Goal: Task Accomplishment & Management: Manage account settings

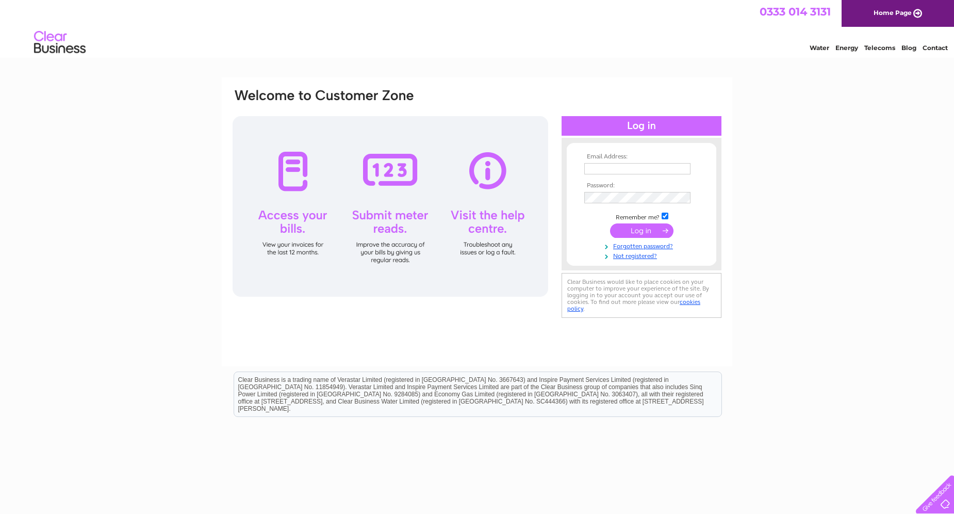
type input "wilcoelectrical@gmail.com"
click at [640, 231] on input "submit" at bounding box center [641, 230] width 63 height 14
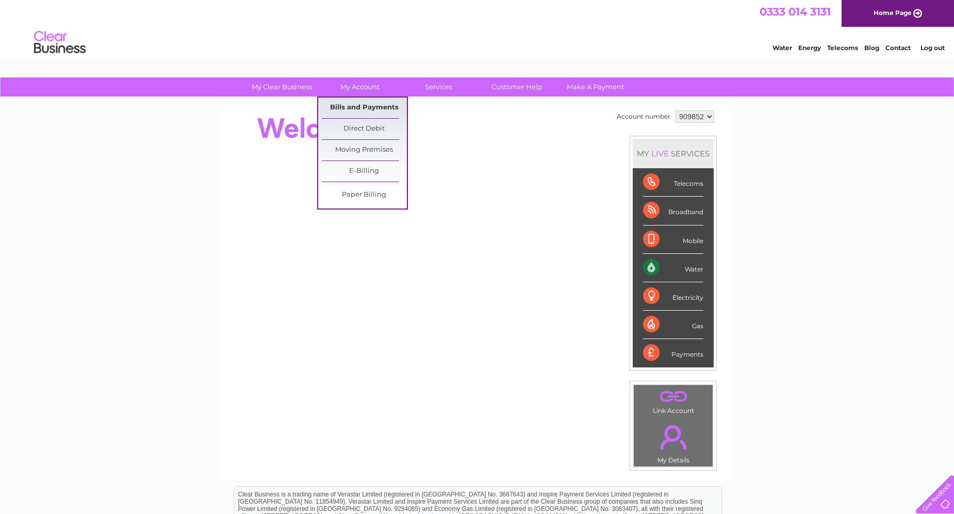
click at [367, 109] on link "Bills and Payments" at bounding box center [364, 108] width 85 height 21
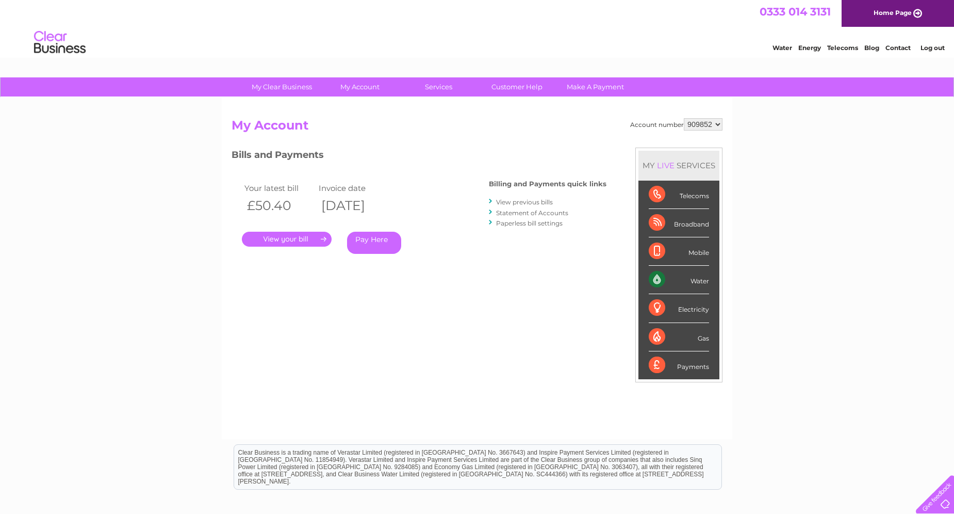
click at [272, 242] on link "." at bounding box center [287, 239] width 90 height 15
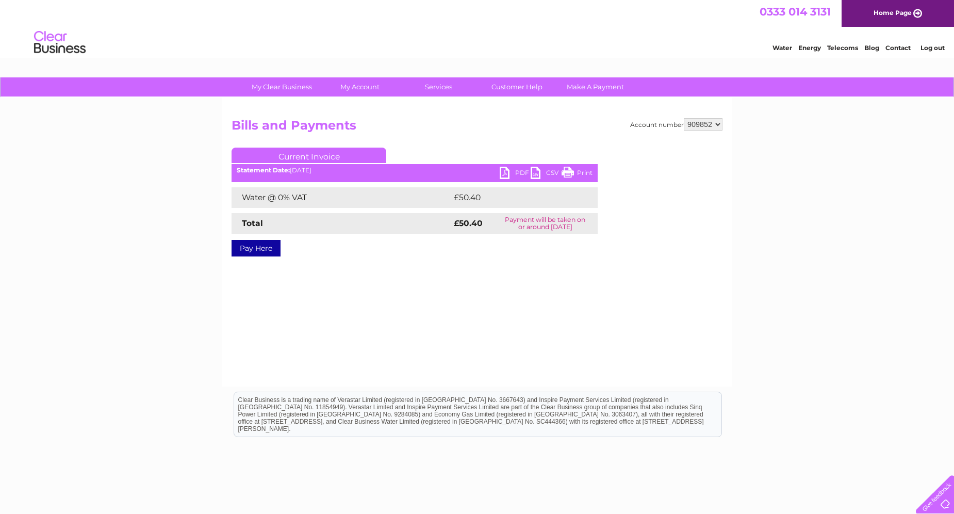
click at [522, 174] on link "PDF" at bounding box center [515, 174] width 31 height 15
